Goal: Task Accomplishment & Management: Manage account settings

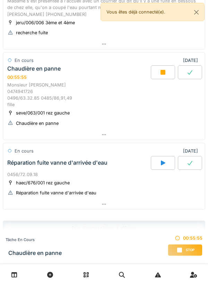
scroll to position [296, 0]
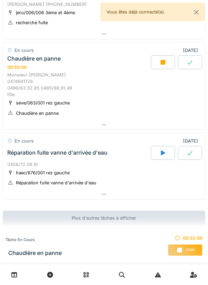
click at [165, 62] on icon at bounding box center [162, 62] width 5 height 5
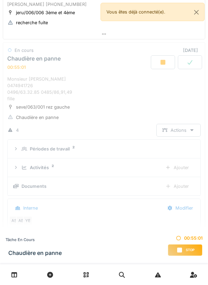
scroll to position [311, 0]
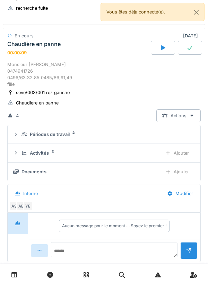
click at [161, 46] on icon at bounding box center [163, 47] width 5 height 5
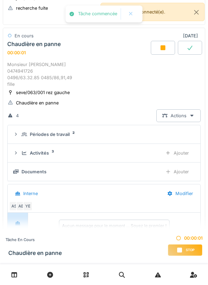
click at [160, 53] on div at bounding box center [163, 48] width 24 height 14
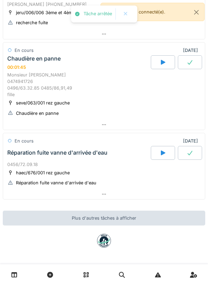
scroll to position [296, 0]
click at [150, 120] on div at bounding box center [104, 125] width 202 height 10
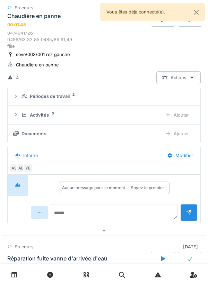
scroll to position [355, 0]
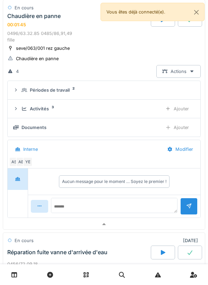
click at [136, 106] on div "Activités 3" at bounding box center [88, 109] width 135 height 7
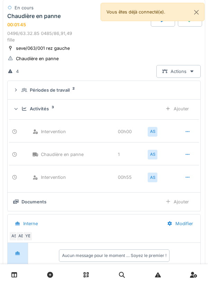
click at [190, 133] on div at bounding box center [187, 131] width 17 height 13
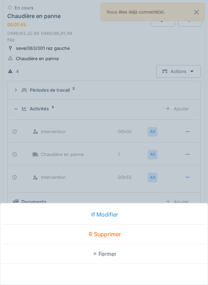
click at [138, 238] on div "Supprimer" at bounding box center [104, 235] width 204 height 20
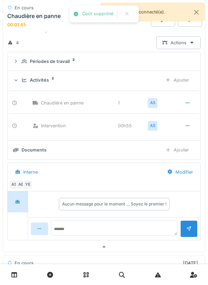
scroll to position [405, 0]
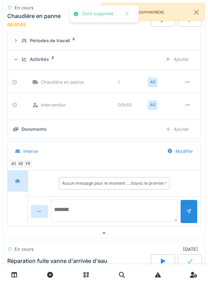
click at [137, 206] on textarea at bounding box center [114, 211] width 126 height 22
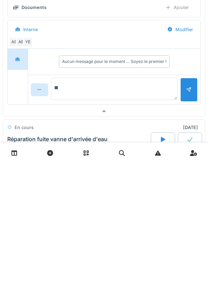
type textarea "*"
type textarea "**********"
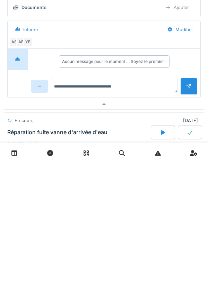
click at [185, 212] on div at bounding box center [188, 208] width 17 height 17
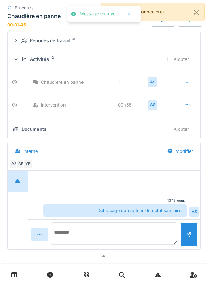
click at [150, 230] on textarea at bounding box center [114, 234] width 126 height 22
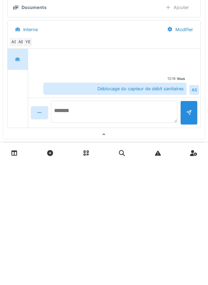
type textarea "****"
click at [62, 234] on textarea "**********" at bounding box center [114, 234] width 126 height 22
click at [65, 231] on textarea "**********" at bounding box center [114, 234] width 126 height 22
click at [81, 232] on textarea "**********" at bounding box center [114, 234] width 126 height 22
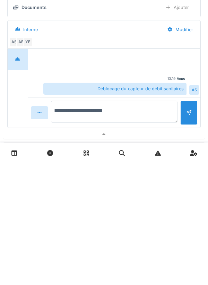
click at [87, 231] on textarea "**********" at bounding box center [114, 234] width 126 height 22
type textarea "**********"
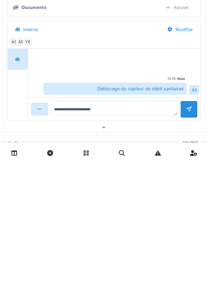
click at [190, 240] on div at bounding box center [188, 231] width 17 height 17
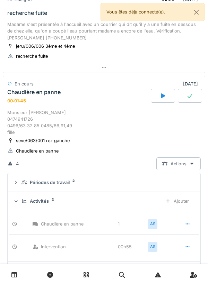
scroll to position [261, 0]
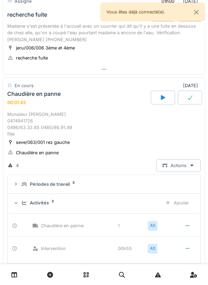
click at [188, 94] on div at bounding box center [190, 98] width 24 height 14
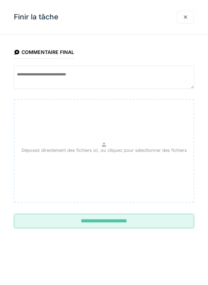
click at [142, 225] on input "**********" at bounding box center [104, 221] width 180 height 15
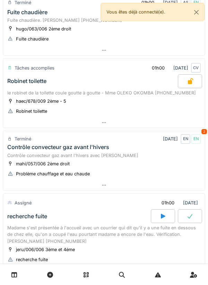
scroll to position [59, 0]
click at [172, 123] on div at bounding box center [104, 123] width 202 height 10
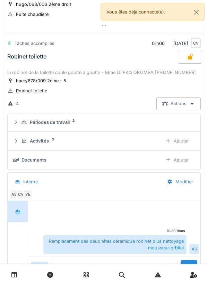
scroll to position [90, 0]
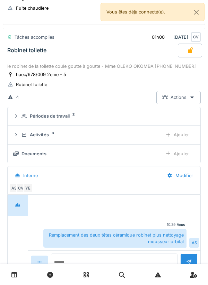
click at [181, 134] on div "Ajouter" at bounding box center [176, 134] width 35 height 13
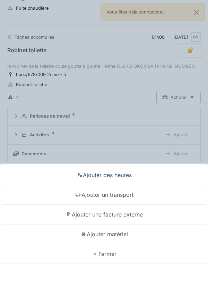
click at [139, 230] on div "Ajouter matériel" at bounding box center [104, 235] width 204 height 20
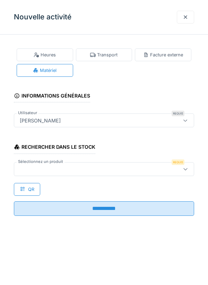
click at [186, 170] on icon at bounding box center [186, 169] width 6 height 5
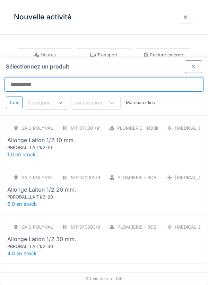
click at [162, 77] on input "Sélectionnez un produit" at bounding box center [104, 84] width 199 height 15
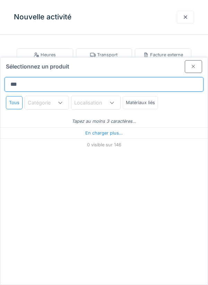
type input "****"
type input "**********"
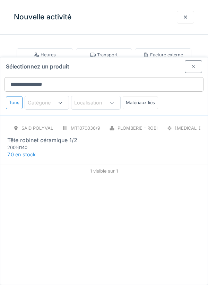
click at [170, 127] on div "SAID polyvalent RE MT1070036/999/012 Plomberie - Robinetterie PCE Tête robinet …" at bounding box center [103, 140] width 207 height 50
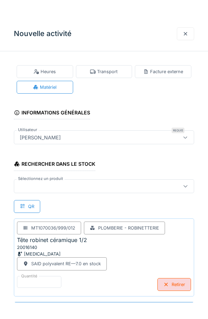
scroll to position [0, 0]
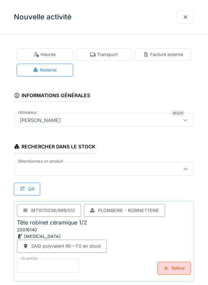
click at [66, 259] on input "*" at bounding box center [48, 266] width 62 height 15
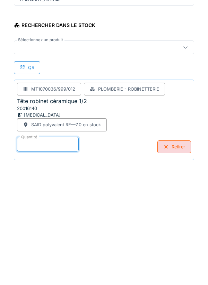
scroll to position [33, 0]
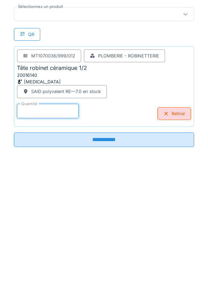
type input "*"
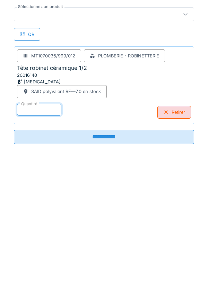
click at [170, 260] on input "**********" at bounding box center [104, 259] width 180 height 15
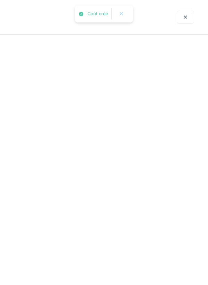
scroll to position [0, 0]
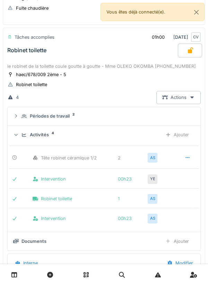
click at [185, 135] on div "Ajouter" at bounding box center [176, 134] width 35 height 13
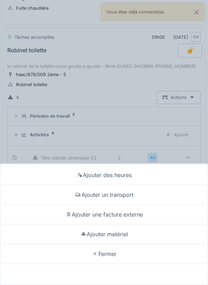
click at [157, 232] on div "Ajouter matériel" at bounding box center [104, 235] width 204 height 20
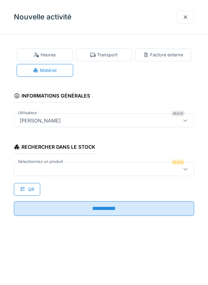
click at [157, 169] on div at bounding box center [92, 170] width 151 height 8
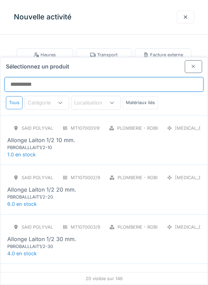
click at [137, 77] on input "Sélectionnez un produit" at bounding box center [104, 84] width 199 height 15
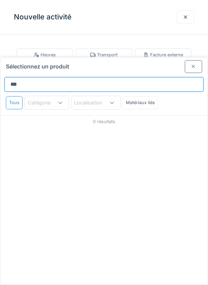
type input "****"
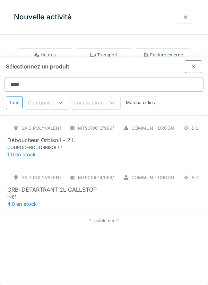
click at [185, 130] on div "SAID polyvalent RE MT9010012/999/012 Commun - Droguerie BID Déboucheur Orbisoll…" at bounding box center [103, 140] width 207 height 50
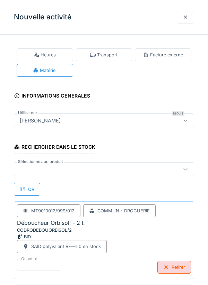
scroll to position [0, 0]
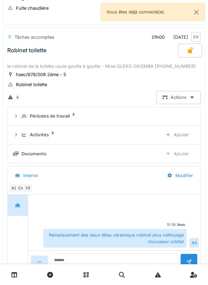
scroll to position [2, 0]
click at [136, 278] on div at bounding box center [104, 280] width 202 height 10
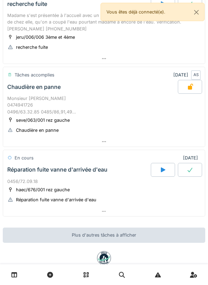
scroll to position [283, 0]
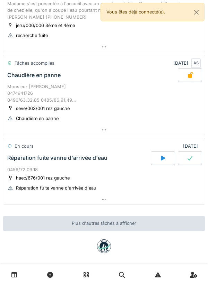
click at [169, 200] on div at bounding box center [104, 200] width 202 height 10
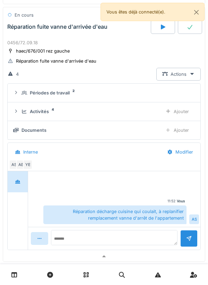
click at [167, 255] on div at bounding box center [104, 257] width 202 height 10
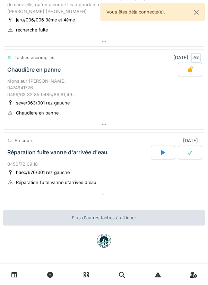
click at [161, 195] on div at bounding box center [104, 194] width 202 height 10
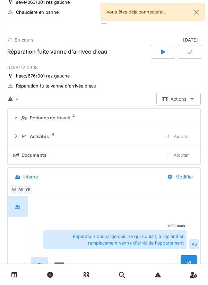
scroll to position [394, 0]
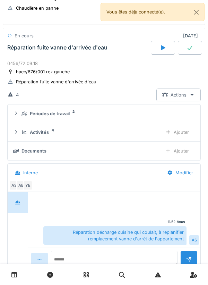
click at [147, 134] on div "Activités 4" at bounding box center [88, 132] width 135 height 7
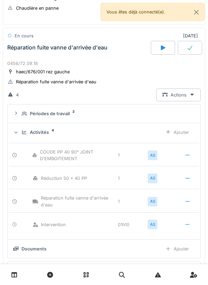
click at [160, 133] on div "Ajouter" at bounding box center [176, 132] width 35 height 13
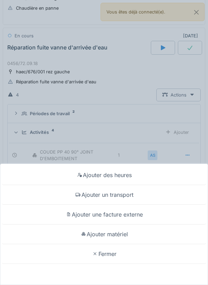
click at [157, 257] on div "Fermer" at bounding box center [104, 255] width 204 height 20
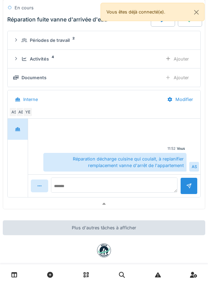
click at [157, 205] on div at bounding box center [104, 204] width 202 height 10
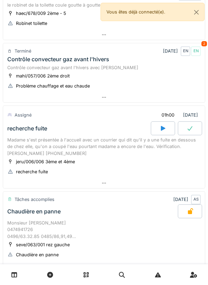
scroll to position [147, 0]
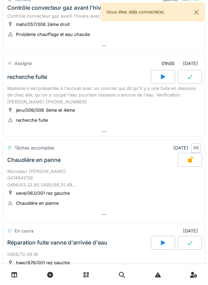
scroll to position [195, 0]
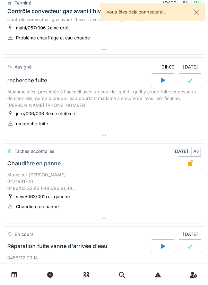
click at [159, 80] on div at bounding box center [163, 80] width 24 height 14
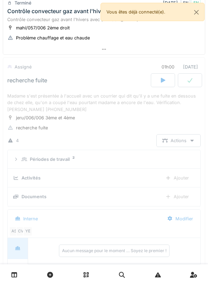
scroll to position [225, 0]
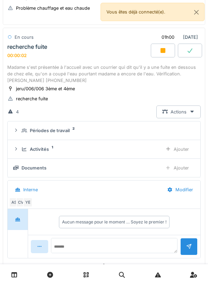
click at [139, 132] on div "Périodes de travail 2" at bounding box center [106, 130] width 170 height 7
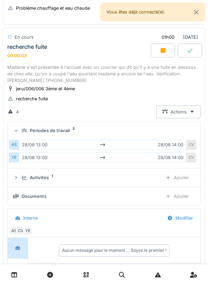
click at [141, 131] on div "Périodes de travail 2" at bounding box center [106, 130] width 170 height 7
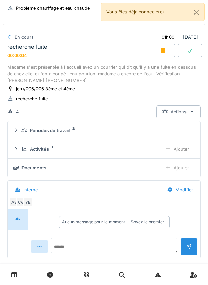
click at [128, 151] on div "Activités 1" at bounding box center [88, 149] width 135 height 7
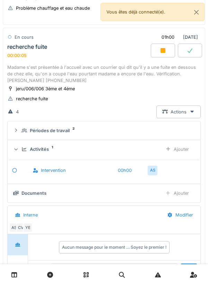
click at [171, 147] on div "Ajouter" at bounding box center [176, 149] width 35 height 13
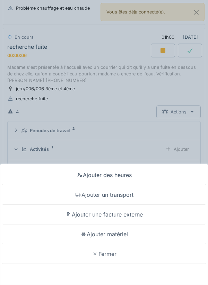
click at [121, 192] on div "Ajouter un transport" at bounding box center [104, 195] width 204 height 20
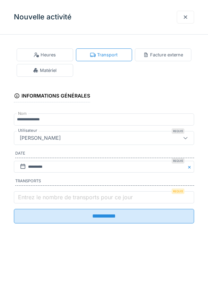
click at [94, 196] on label "Entrez le nombre de transports pour ce jour" at bounding box center [75, 197] width 117 height 8
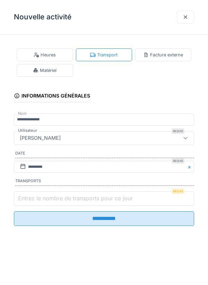
click at [94, 196] on input "Entrez le nombre de transports pour ce jour" at bounding box center [104, 199] width 180 height 15
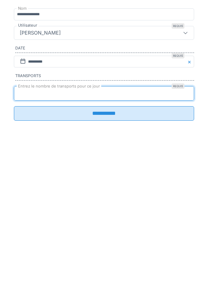
type input "*"
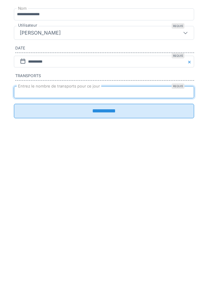
click at [107, 224] on input "**********" at bounding box center [104, 216] width 180 height 15
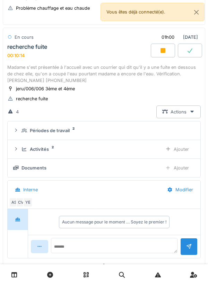
click at [182, 113] on div "Actions" at bounding box center [178, 112] width 44 height 13
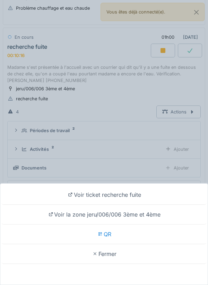
click at [130, 193] on div "Voir ticket recherche fuite" at bounding box center [104, 195] width 204 height 20
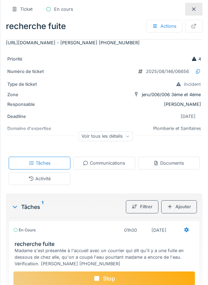
scroll to position [77, 0]
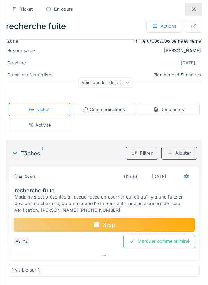
click at [117, 86] on div "Voir tous les détails" at bounding box center [105, 83] width 54 height 10
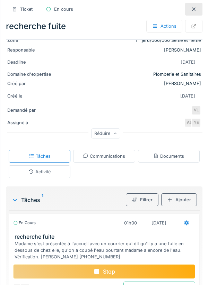
click at [200, 109] on div "VL" at bounding box center [196, 111] width 10 height 10
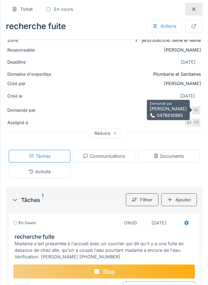
click at [197, 106] on div "VL" at bounding box center [196, 111] width 10 height 10
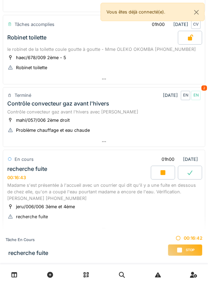
scroll to position [282, 0]
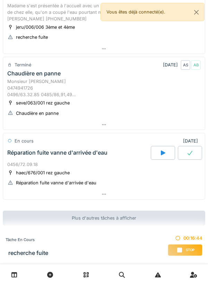
click at [180, 247] on div "Stop" at bounding box center [185, 251] width 35 height 12
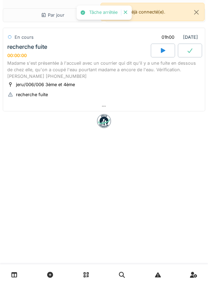
scroll to position [0, 0]
click at [127, 101] on div at bounding box center [104, 106] width 202 height 10
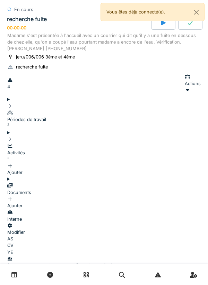
scroll to position [39, 0]
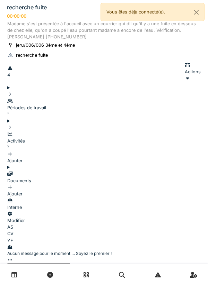
click at [70, 264] on textarea at bounding box center [38, 273] width 63 height 19
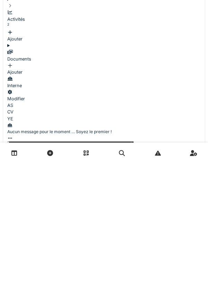
scroll to position [58, 0]
click at [84, 264] on textarea "**********" at bounding box center [70, 275] width 126 height 22
click at [134, 264] on textarea "**********" at bounding box center [70, 275] width 126 height 22
type textarea "**********"
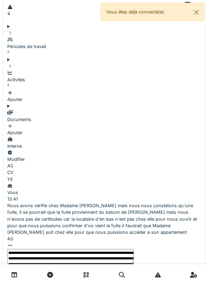
scroll to position [101, 0]
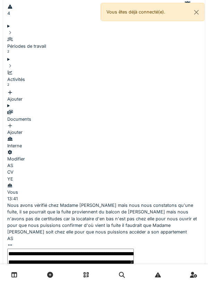
click at [106, 249] on textarea "**********" at bounding box center [70, 256] width 126 height 15
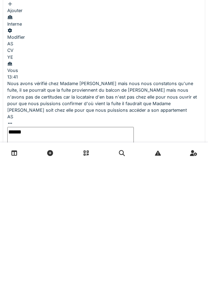
type textarea "*******"
type textarea "**********"
click at [185, 273] on div at bounding box center [103, 276] width 193 height 7
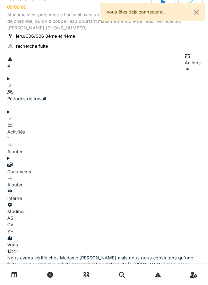
scroll to position [47, 0]
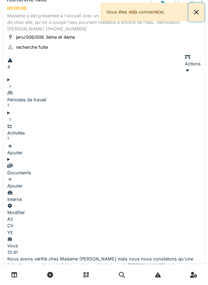
click at [202, 14] on button "Close" at bounding box center [196, 12] width 16 height 18
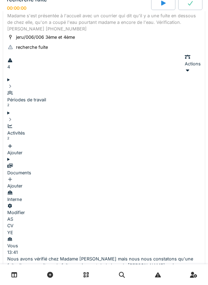
scroll to position [0, 0]
